Goal: Information Seeking & Learning: Learn about a topic

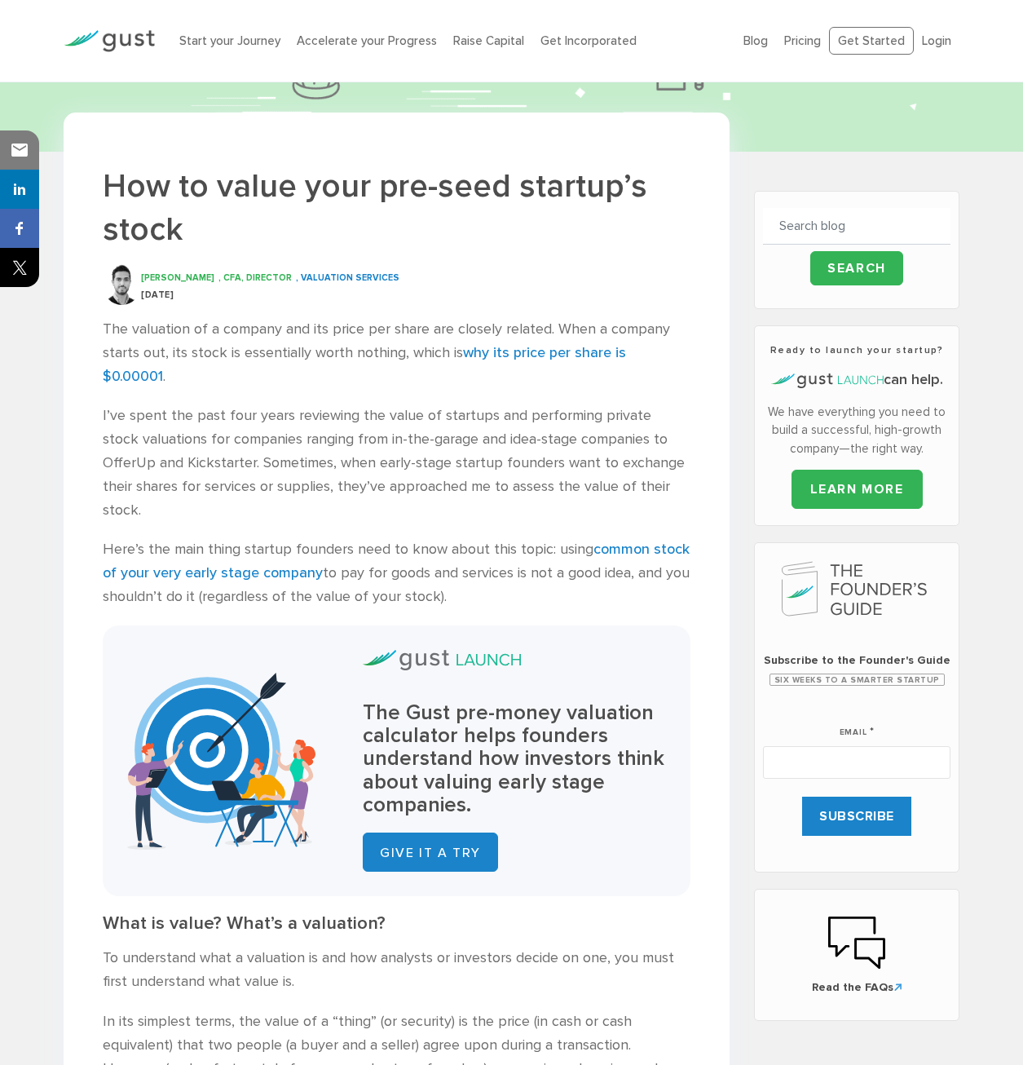
scroll to position [245, 0]
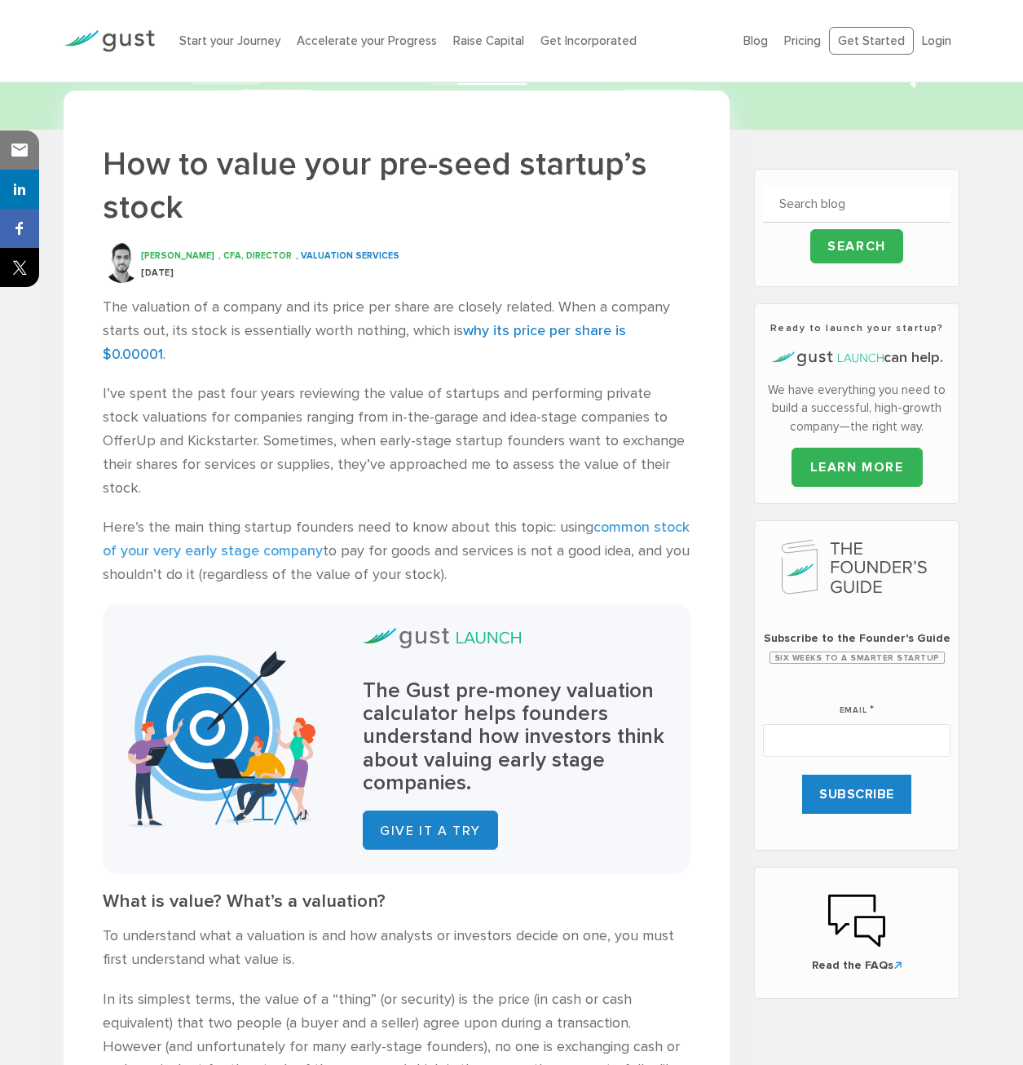
click at [615, 518] on link "common stock of your very early stage company" at bounding box center [396, 538] width 587 height 41
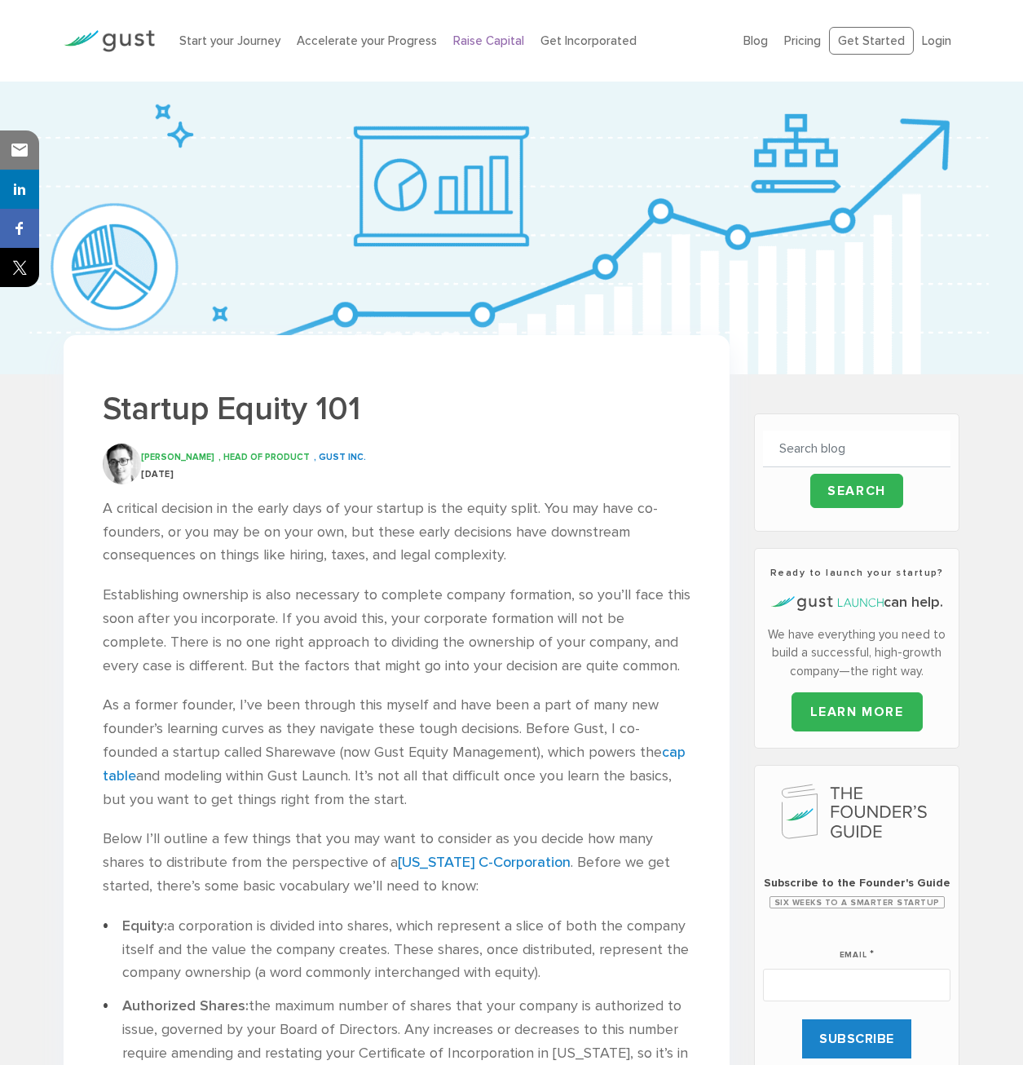
click at [483, 43] on link "Raise Capital" at bounding box center [488, 40] width 71 height 15
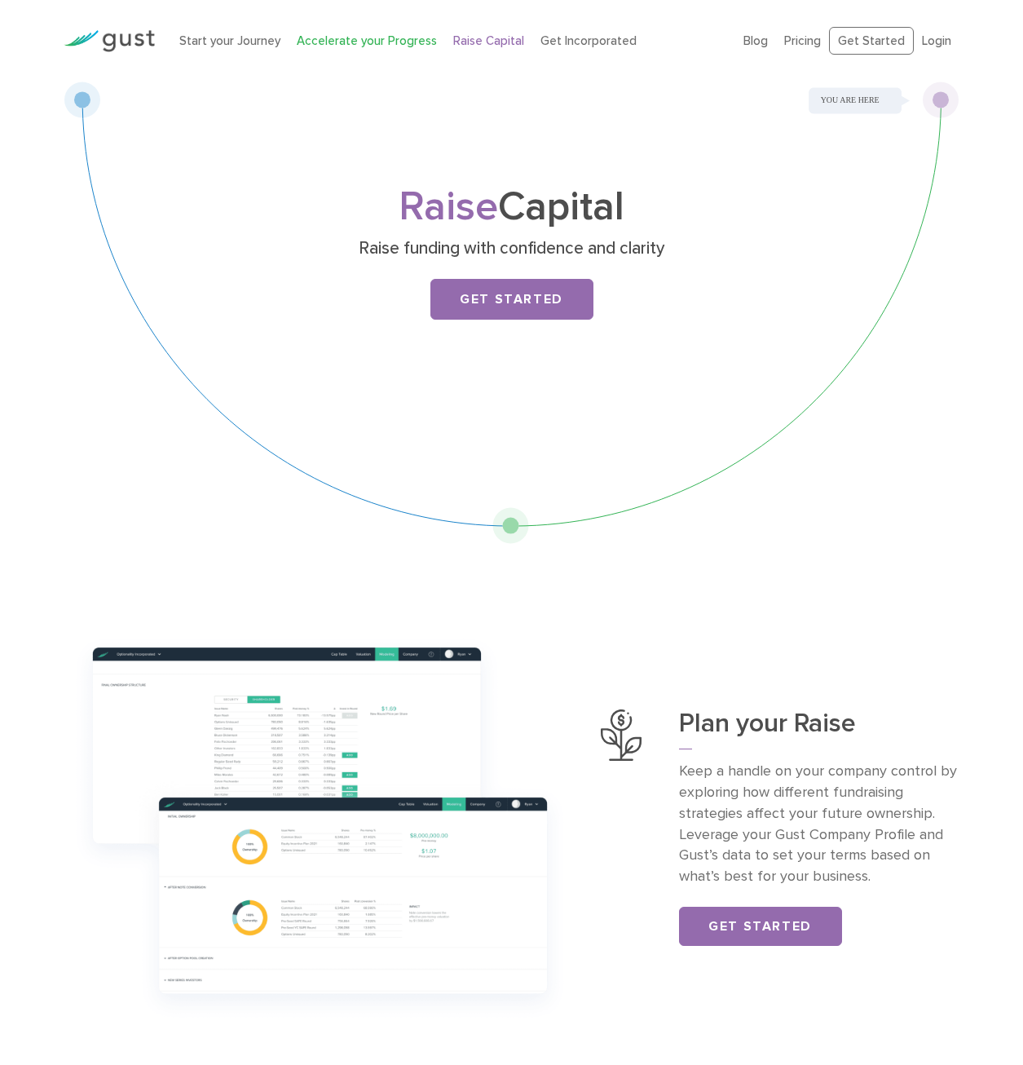
click at [334, 46] on link "Accelerate your Progress" at bounding box center [367, 40] width 140 height 15
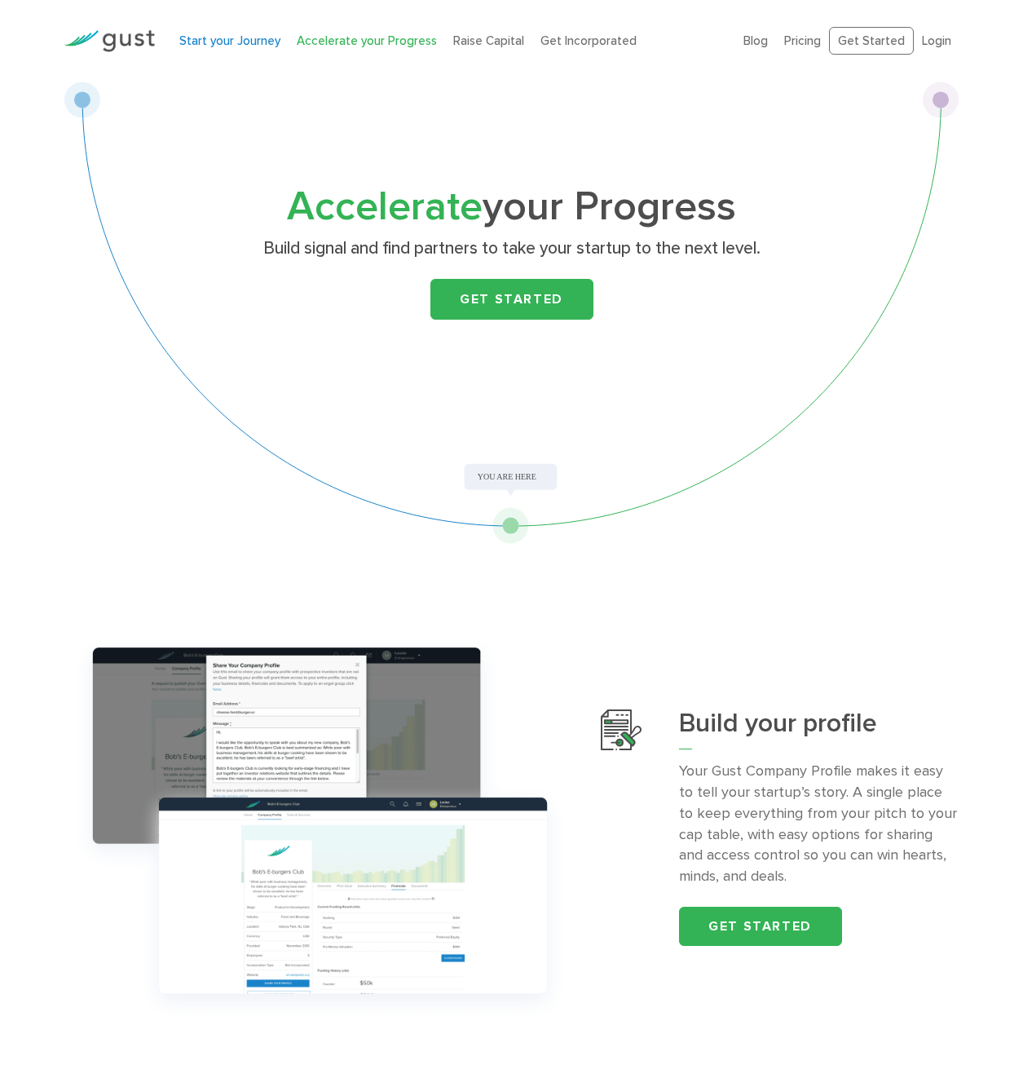
click at [225, 41] on link "Start your Journey" at bounding box center [229, 40] width 101 height 15
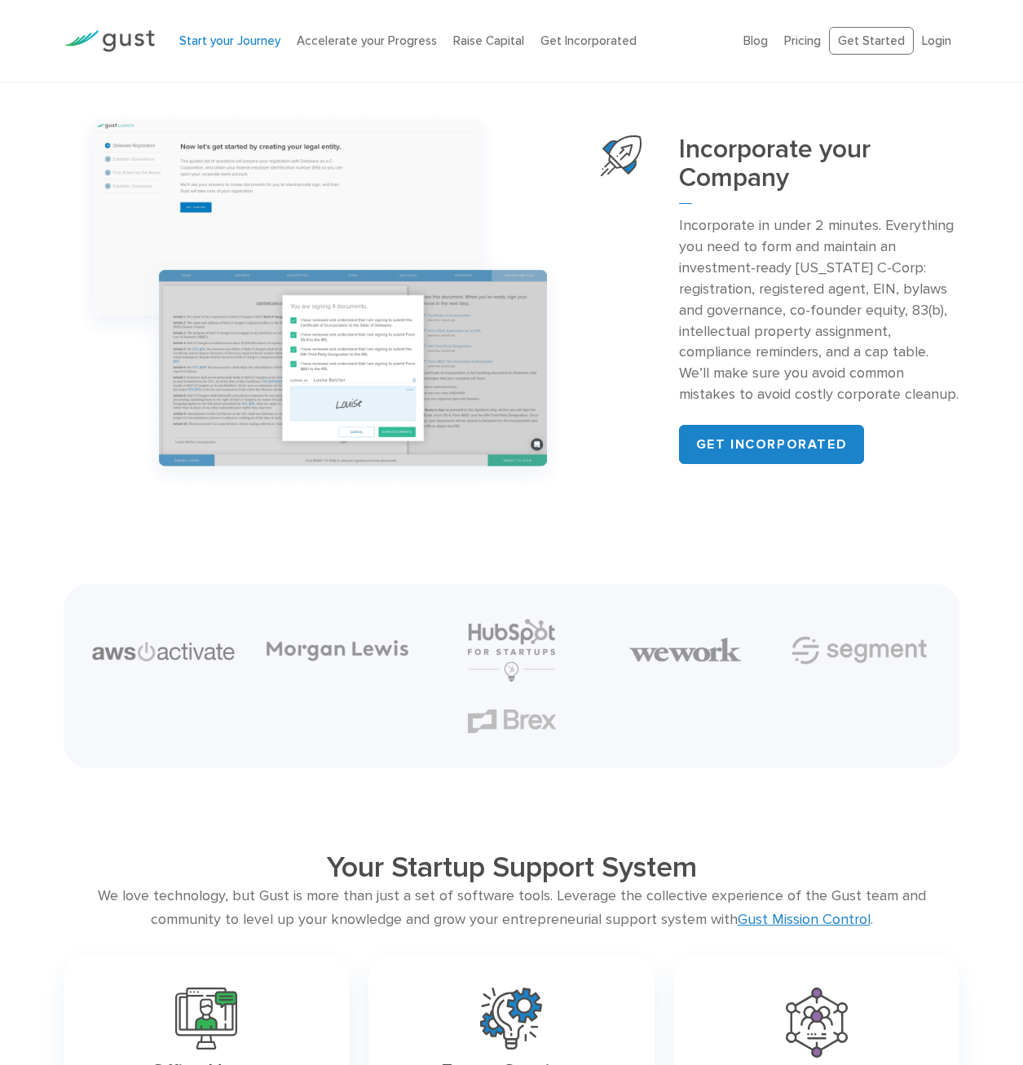
scroll to position [1712, 0]
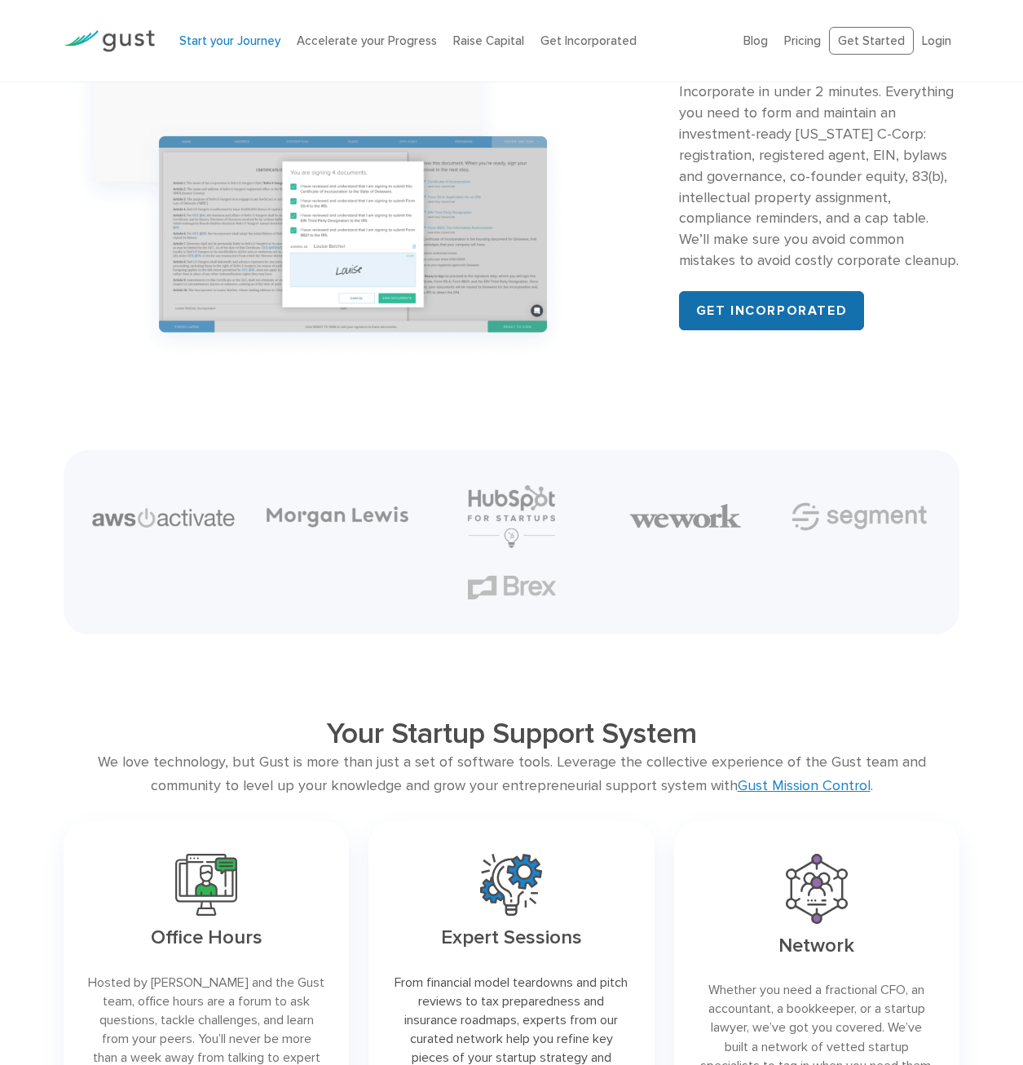
click at [758, 302] on link "Get incorporated" at bounding box center [772, 310] width 186 height 39
